Goal: Task Accomplishment & Management: Complete application form

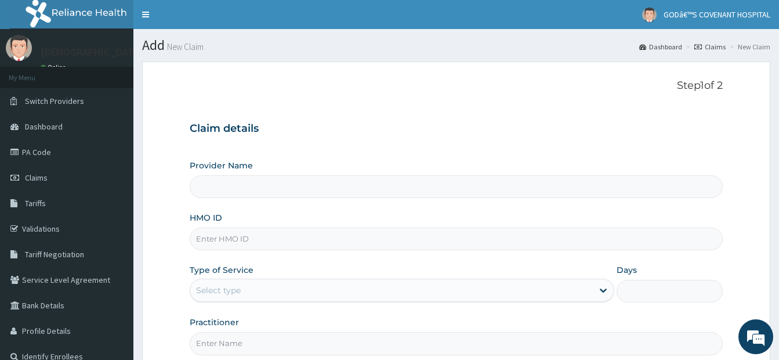
type input "[DEMOGRAPHIC_DATA]’S [GEOGRAPHIC_DATA]"
click at [253, 243] on input "HMO ID" at bounding box center [456, 238] width 533 height 23
type input "WKP/10117/D"
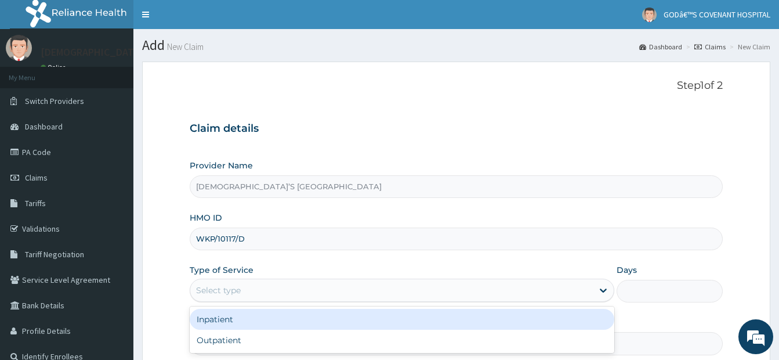
click at [246, 285] on div "Select type" at bounding box center [391, 290] width 403 height 19
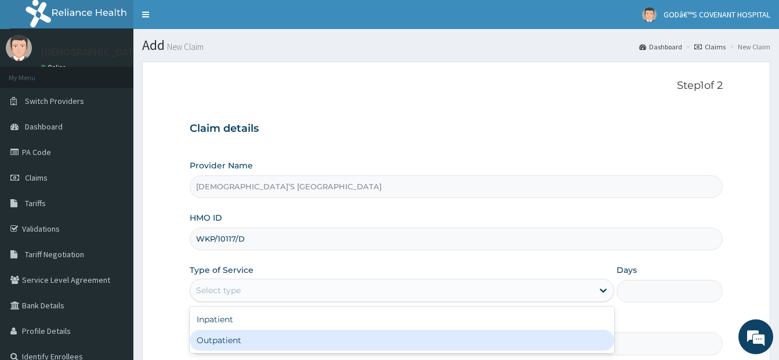
click at [236, 336] on div "Outpatient" at bounding box center [402, 340] width 425 height 21
type input "1"
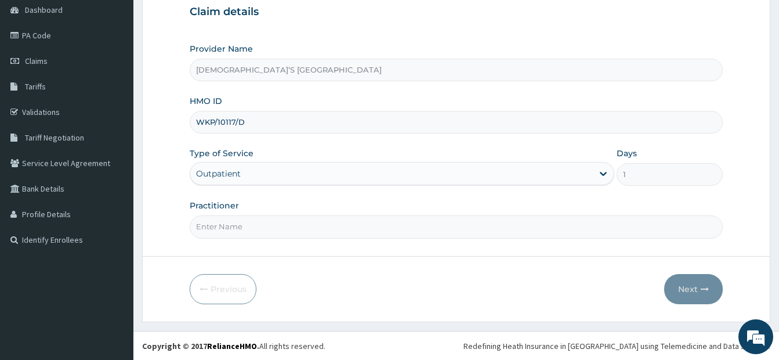
scroll to position [117, 0]
click at [277, 228] on input "Practitioner" at bounding box center [456, 226] width 533 height 23
type input "DR. DARE"
click at [698, 284] on button "Next" at bounding box center [693, 288] width 59 height 30
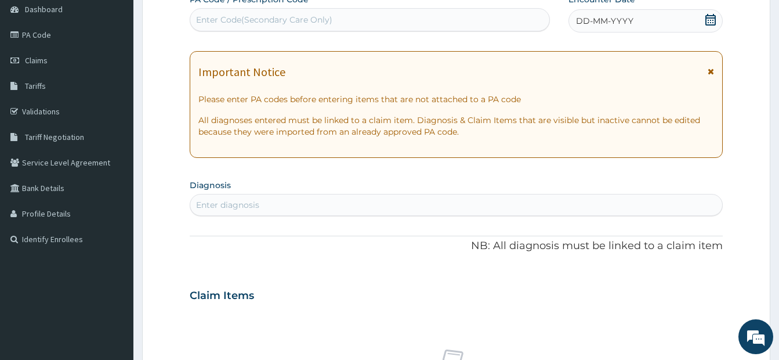
click at [333, 24] on div "Enter Code(Secondary Care Only)" at bounding box center [369, 19] width 359 height 19
type input "PA/72FD7B"
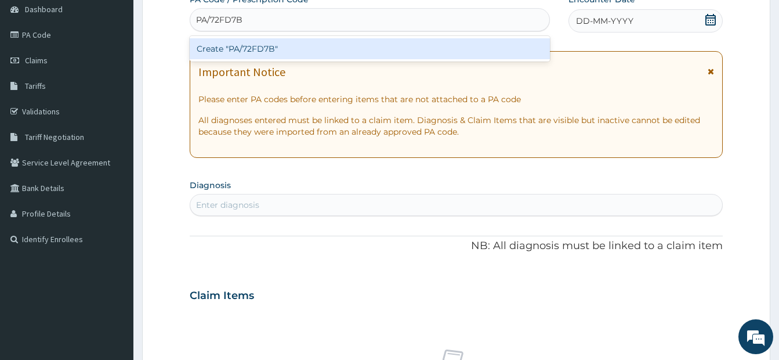
click at [325, 49] on div "Create "PA/72FD7B"" at bounding box center [370, 48] width 360 height 21
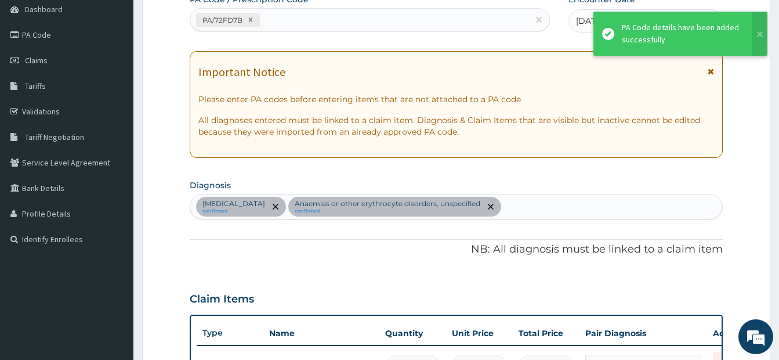
scroll to position [513, 0]
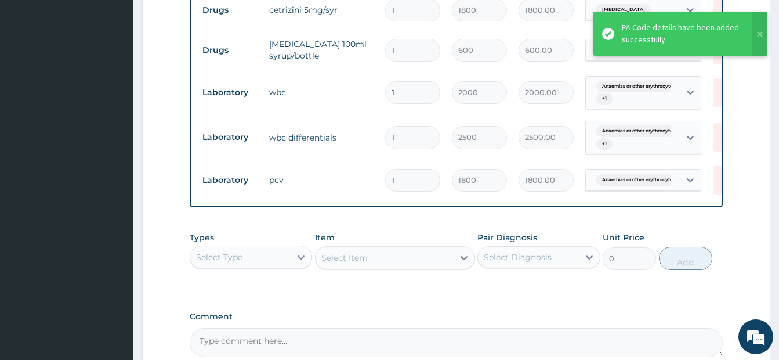
drag, startPoint x: 258, startPoint y: 248, endPoint x: 258, endPoint y: 255, distance: 7.5
click at [258, 253] on div "Types Select Type" at bounding box center [251, 250] width 122 height 38
click at [258, 263] on div "Select Type" at bounding box center [240, 257] width 100 height 19
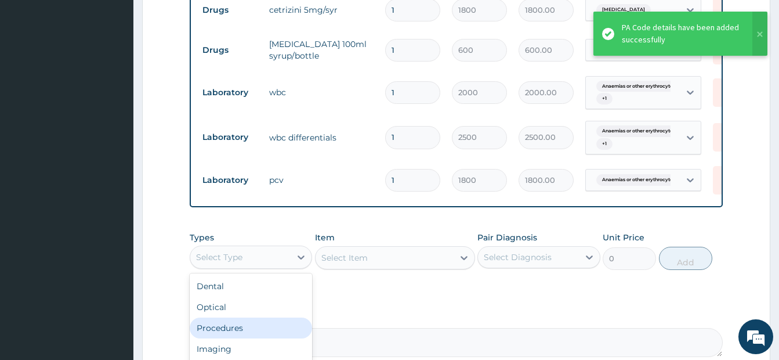
click at [244, 338] on div "Procedures" at bounding box center [251, 327] width 122 height 21
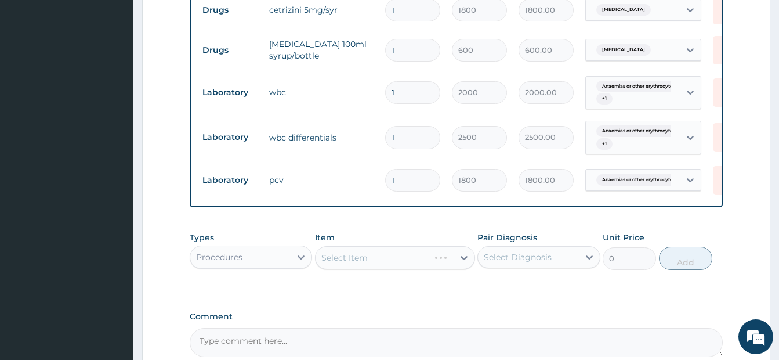
click at [388, 269] on div "Select Item" at bounding box center [395, 257] width 160 height 23
click at [405, 254] on div "Item Select Item" at bounding box center [395, 250] width 160 height 38
click at [401, 266] on div "Select Item" at bounding box center [385, 257] width 138 height 19
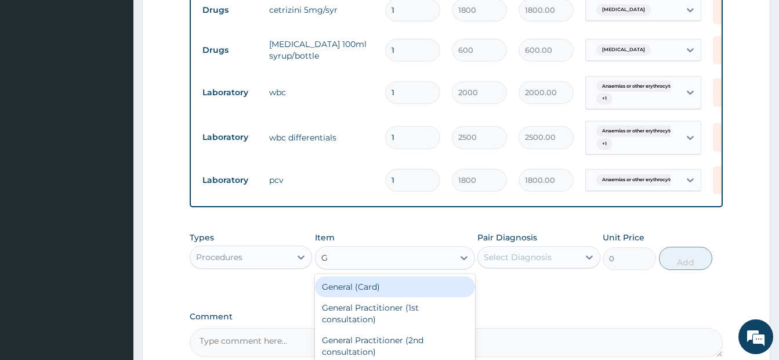
type input "GP"
click at [392, 296] on div "GP CONSULTATION" at bounding box center [395, 286] width 160 height 21
type input "3500"
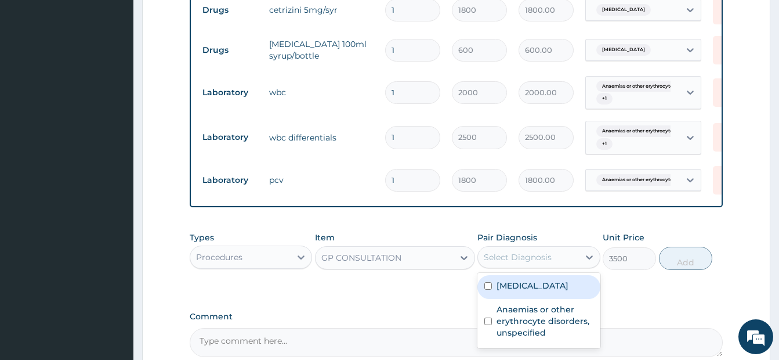
click at [507, 266] on div "Select Diagnosis" at bounding box center [528, 257] width 100 height 19
click at [495, 296] on div "[MEDICAL_DATA]" at bounding box center [538, 287] width 122 height 24
checkbox input "true"
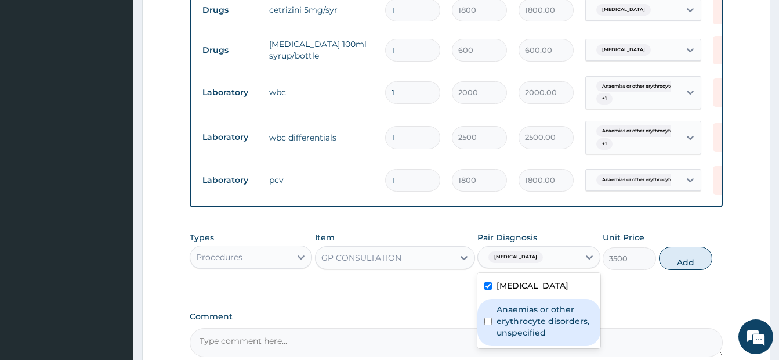
drag, startPoint x: 490, startPoint y: 328, endPoint x: 524, endPoint y: 326, distance: 34.9
click at [490, 325] on input "checkbox" at bounding box center [488, 321] width 8 height 8
checkbox input "true"
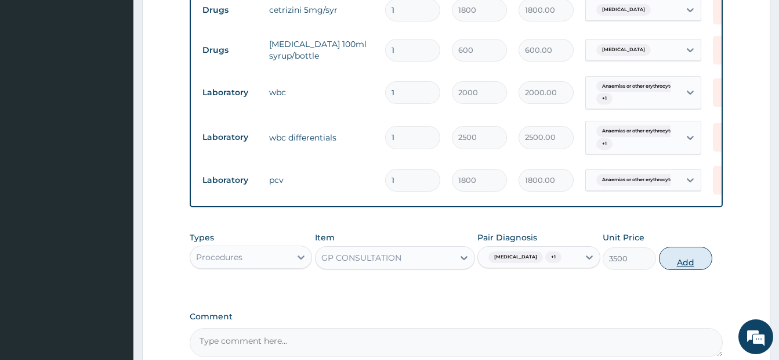
click at [693, 270] on button "Add" at bounding box center [685, 258] width 53 height 23
type input "0"
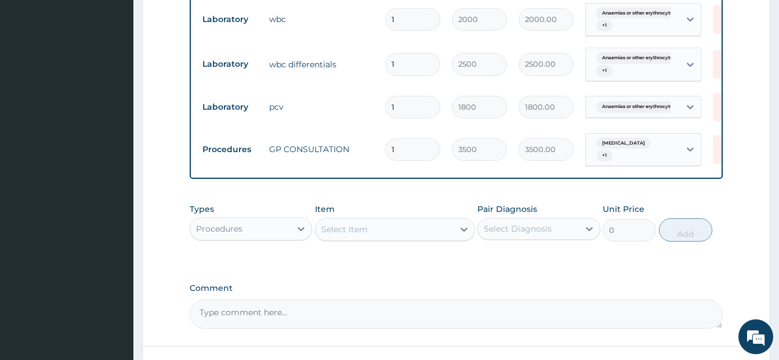
scroll to position [680, 0]
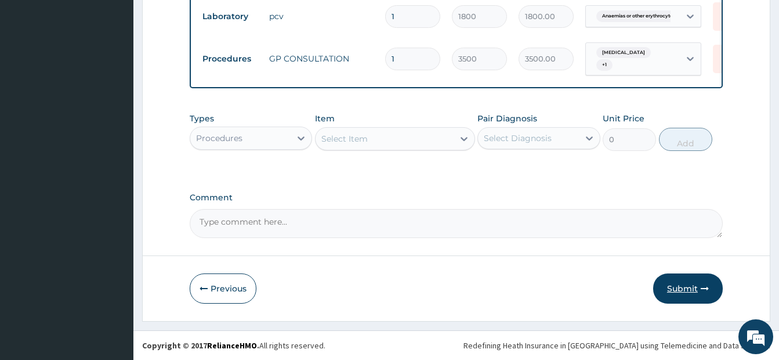
click at [665, 289] on button "Submit" at bounding box center [688, 288] width 70 height 30
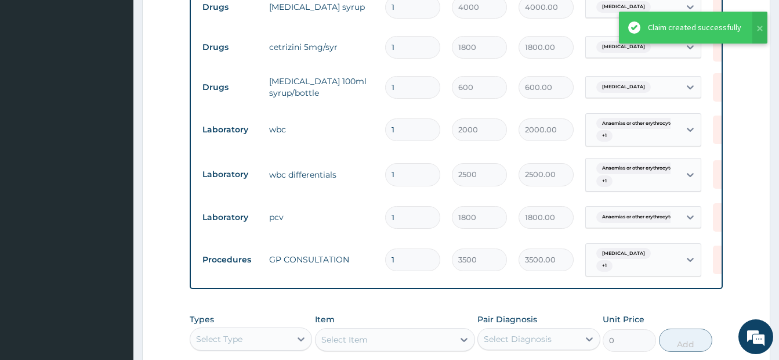
scroll to position [448, 0]
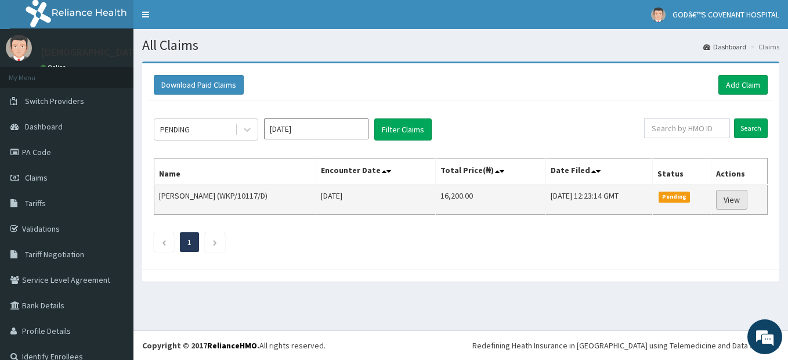
click at [733, 200] on link "View" at bounding box center [731, 200] width 31 height 20
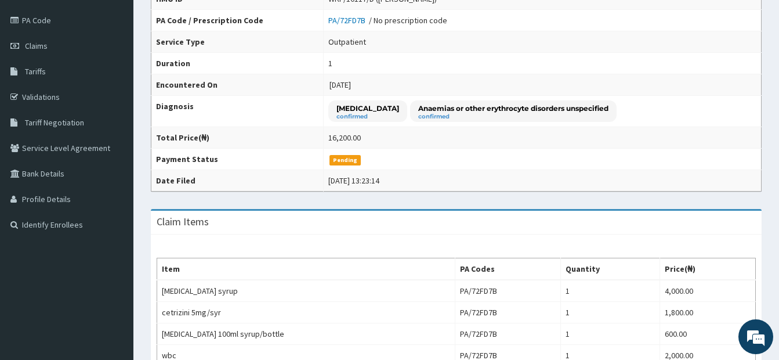
scroll to position [28, 0]
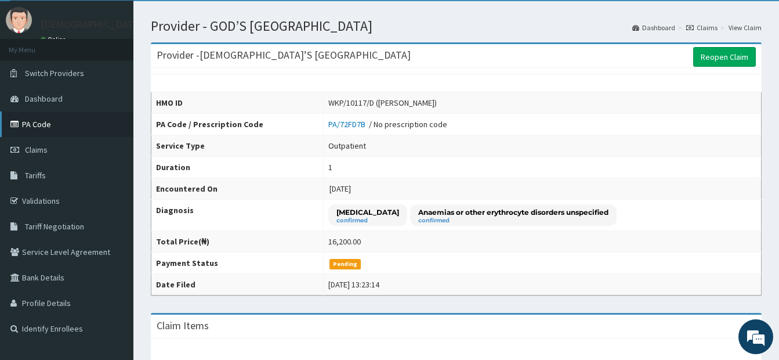
click at [42, 124] on link "PA Code" at bounding box center [66, 124] width 133 height 26
